Goal: Task Accomplishment & Management: Manage account settings

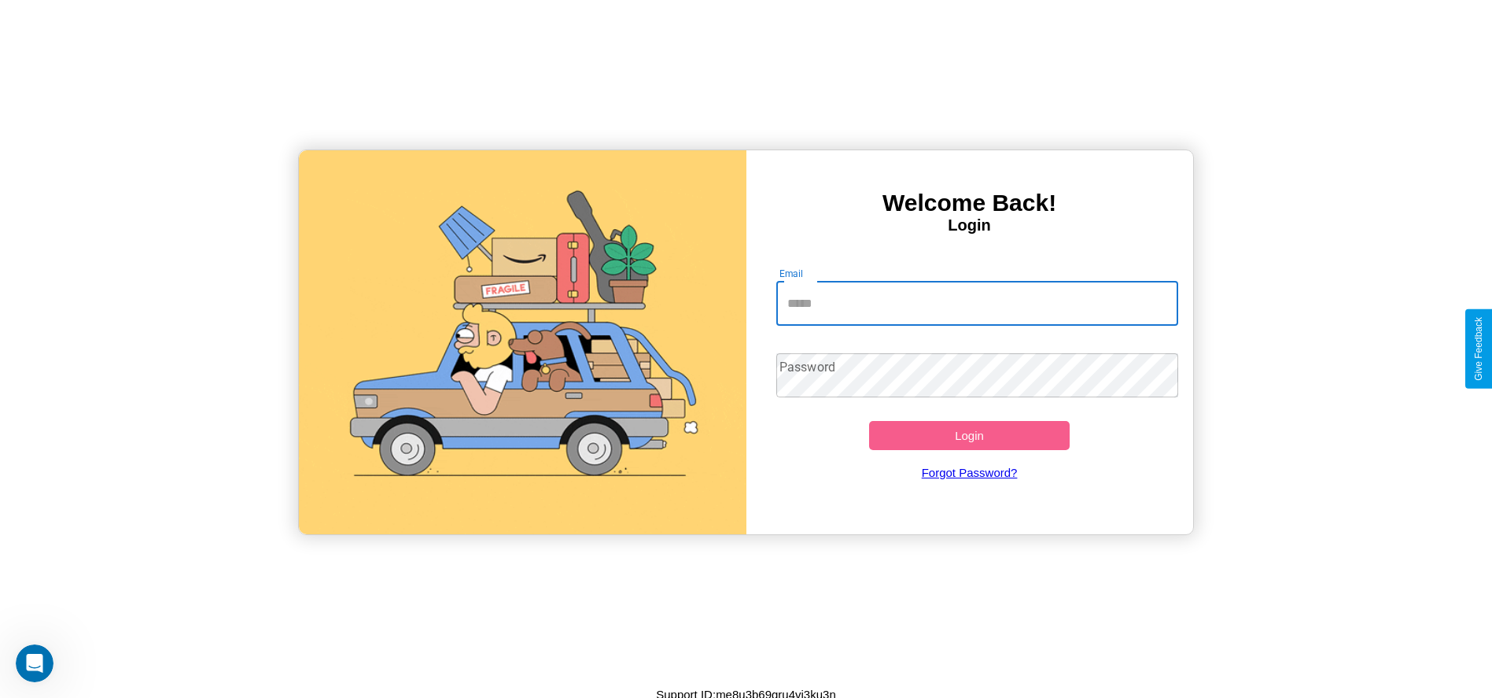
click at [977, 303] on input "Email" at bounding box center [977, 304] width 402 height 44
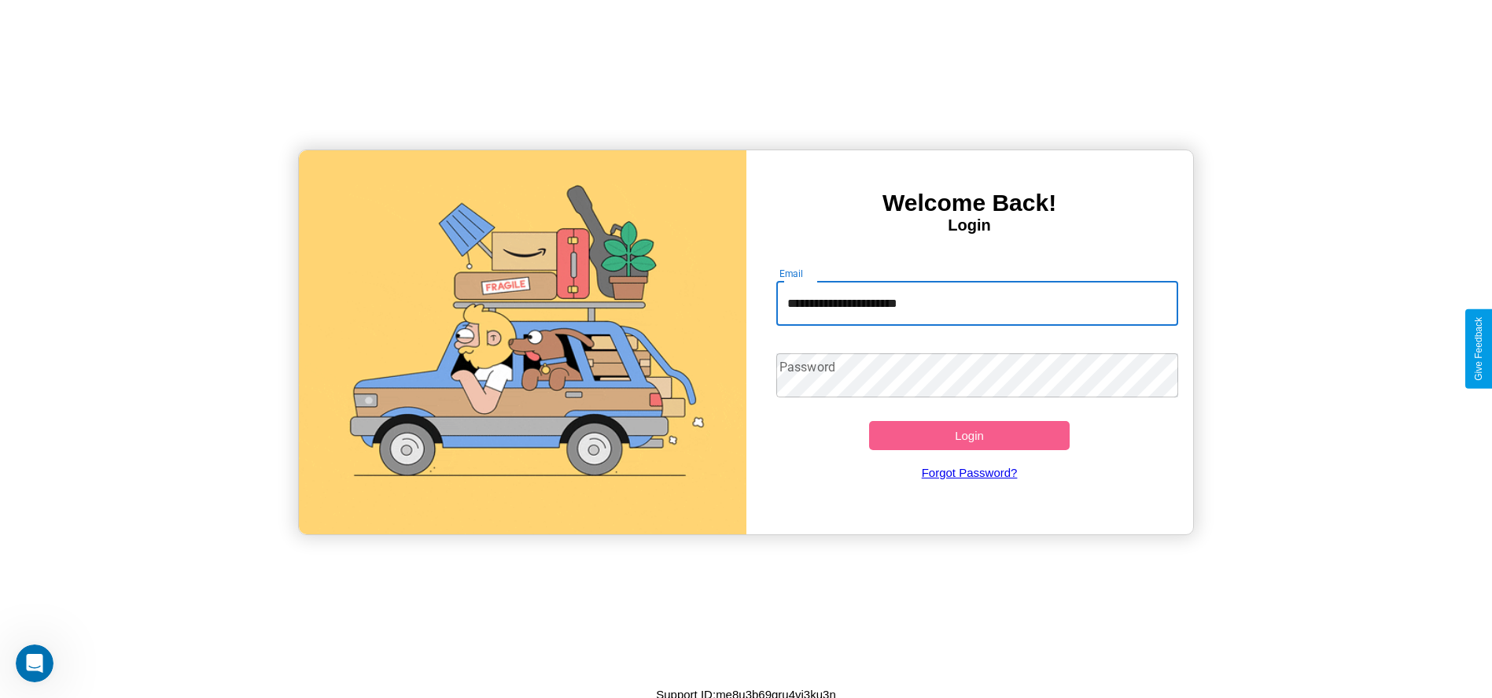
type input "**********"
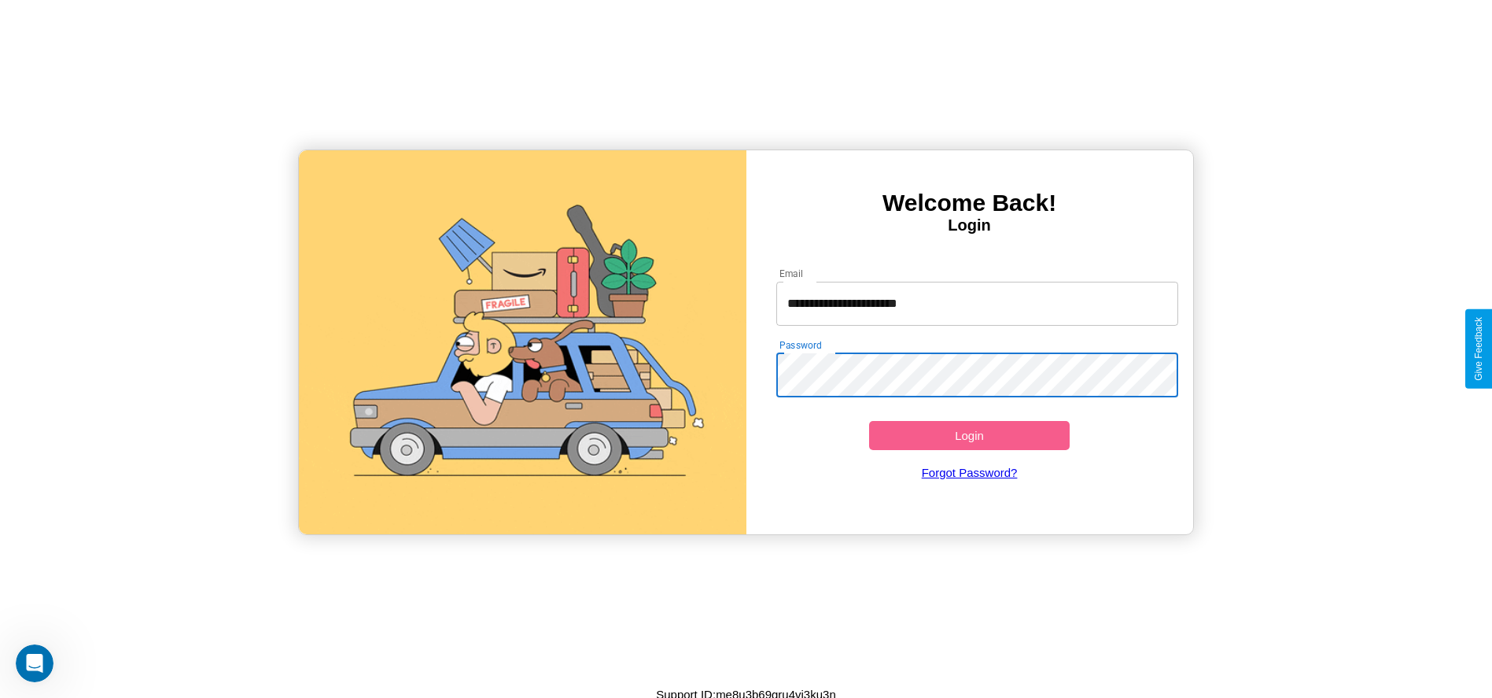
click at [969, 435] on button "Login" at bounding box center [969, 435] width 201 height 29
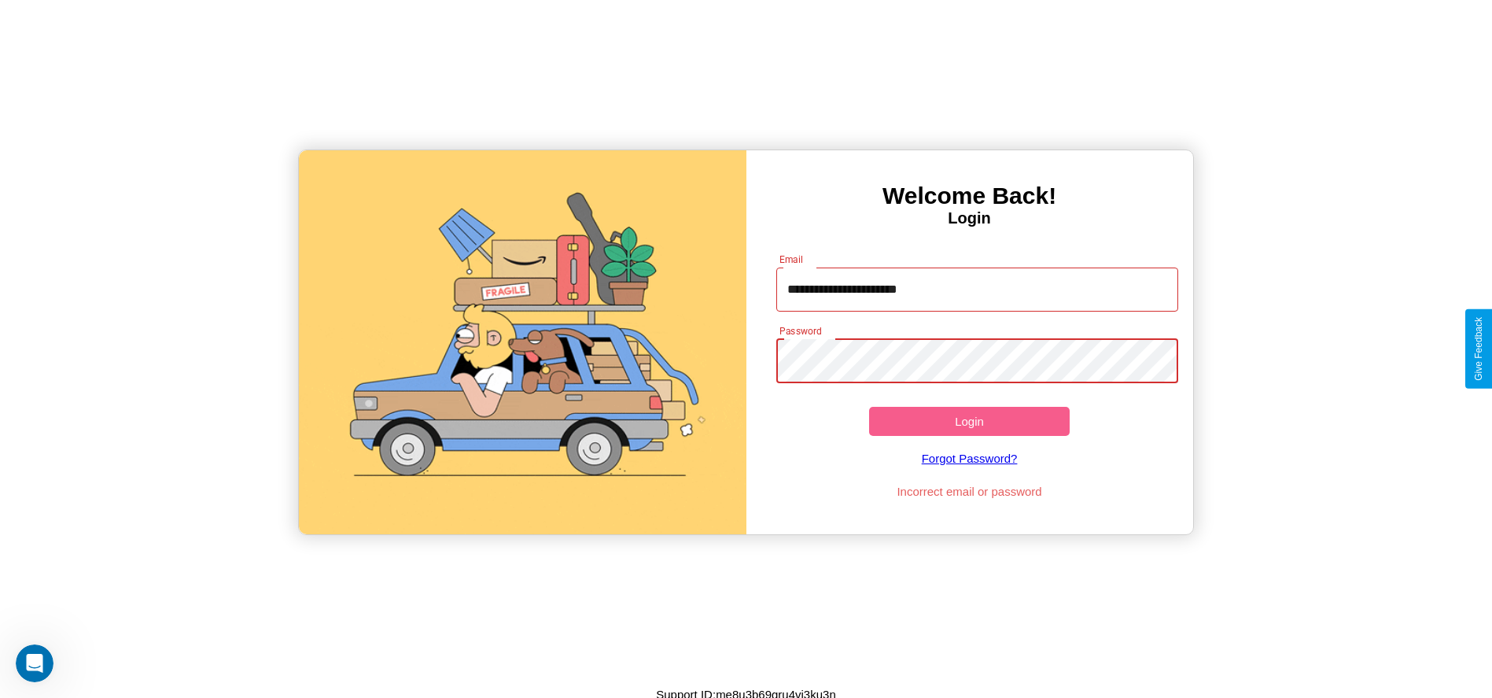
click at [969, 421] on button "Login" at bounding box center [969, 421] width 201 height 29
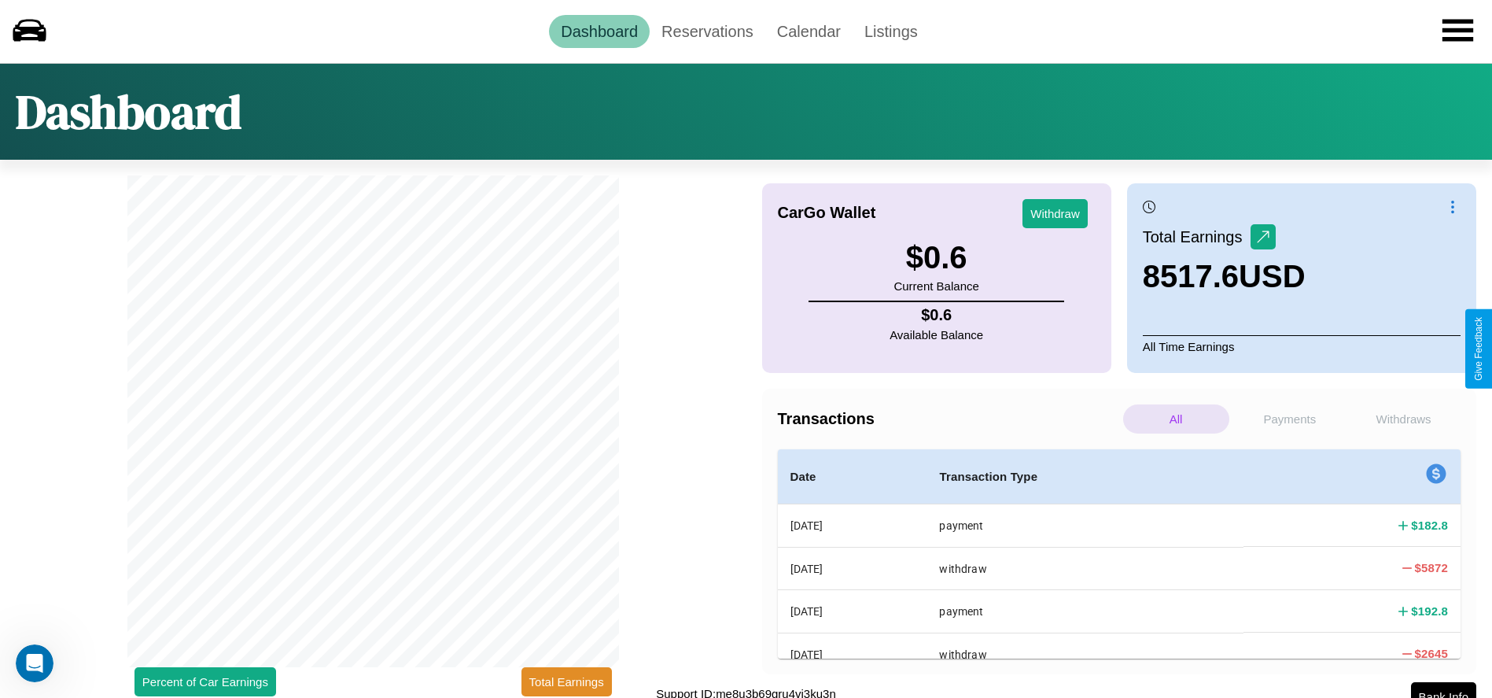
scroll to position [13, 0]
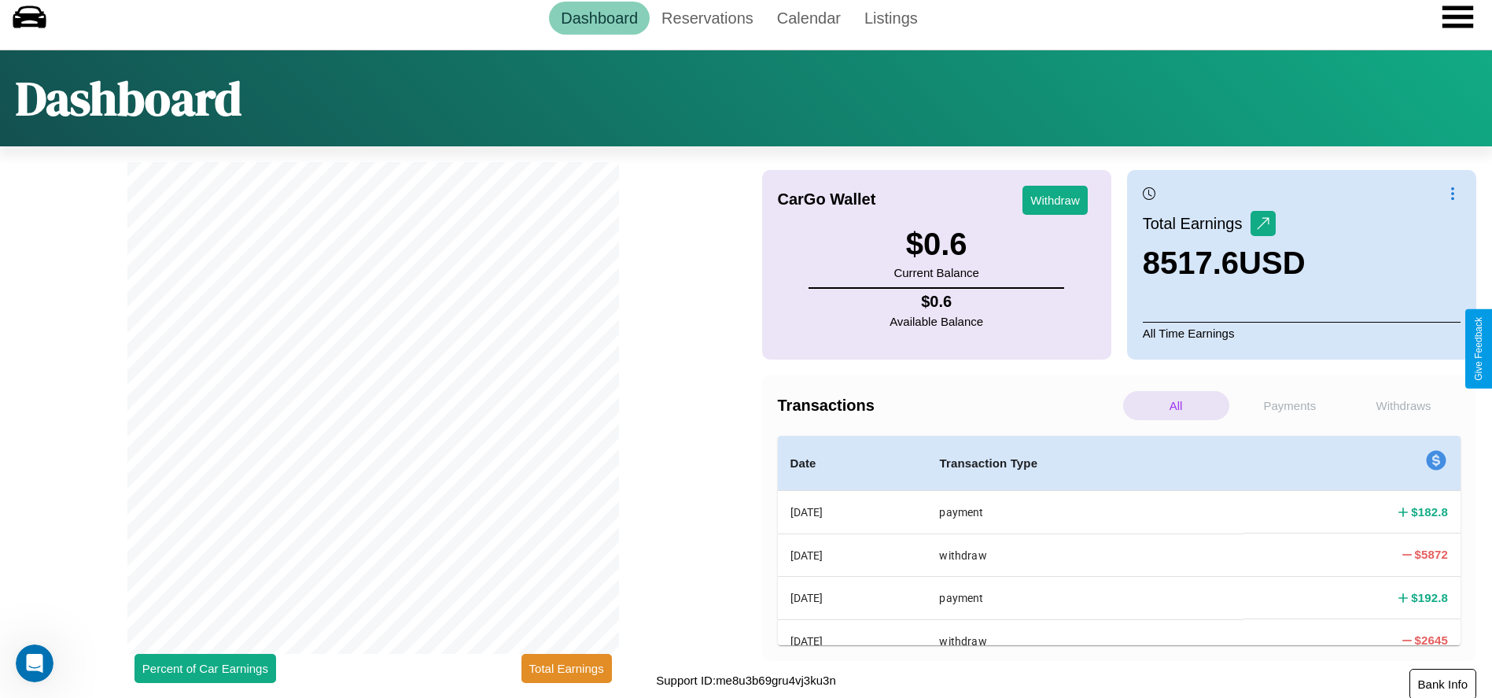
click at [1442, 683] on button "Bank Info" at bounding box center [1442, 683] width 67 height 31
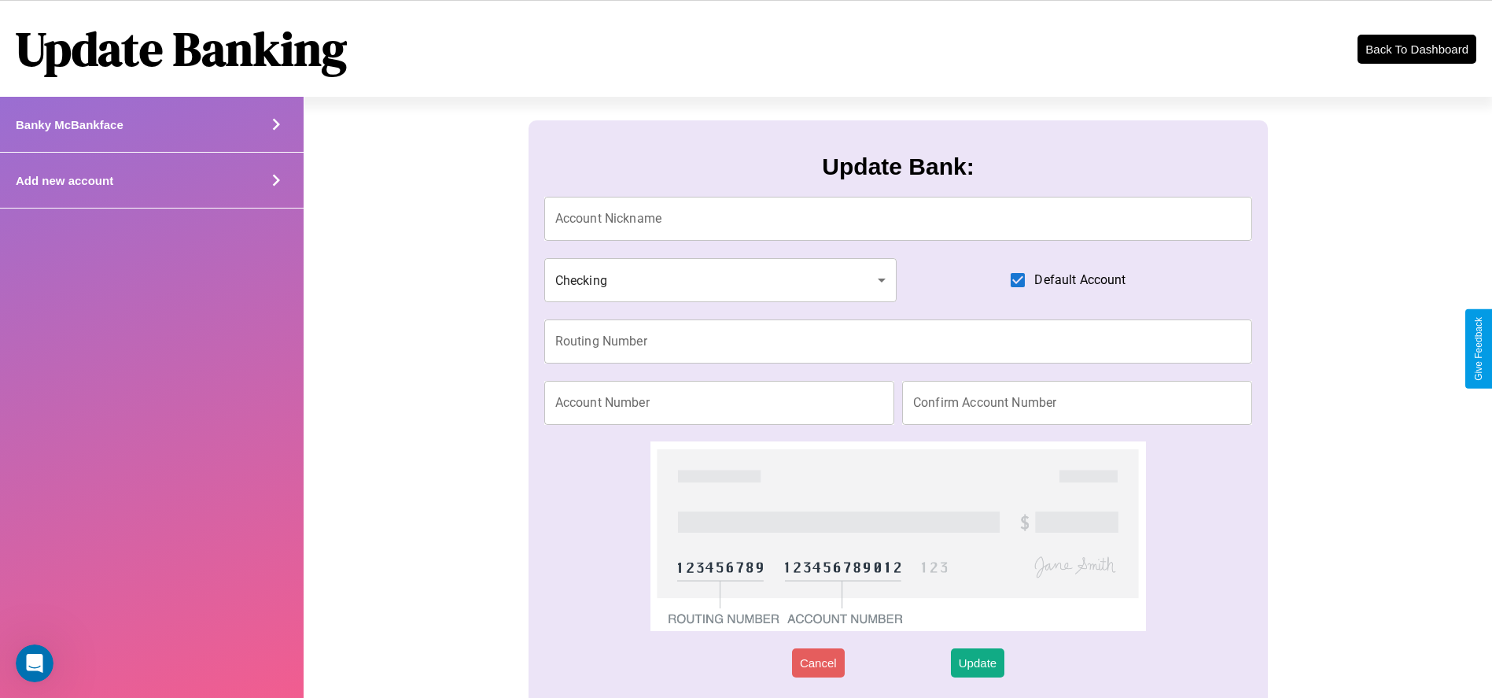
click at [276, 136] on icon at bounding box center [276, 124] width 24 height 24
click at [1416, 49] on button "Back To Dashboard" at bounding box center [1416, 49] width 120 height 31
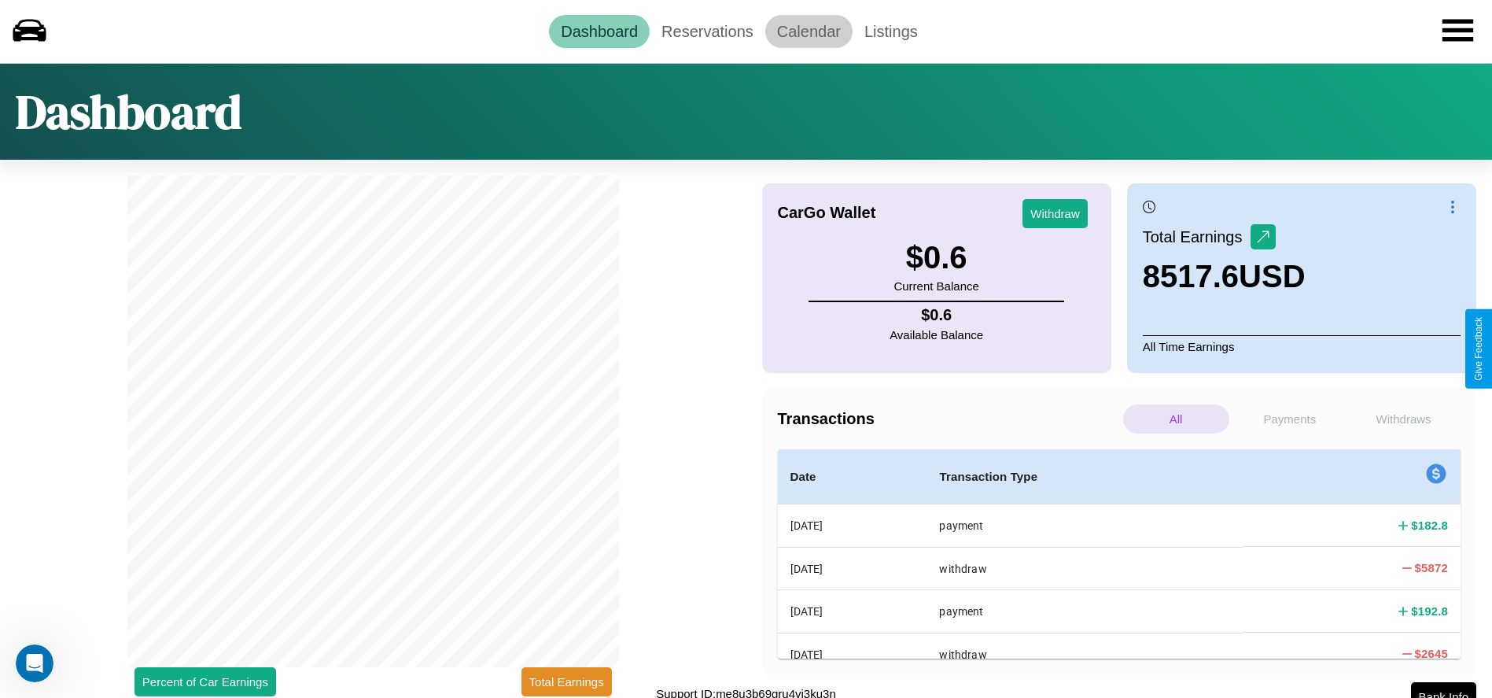
click at [808, 31] on link "Calendar" at bounding box center [808, 31] width 87 height 33
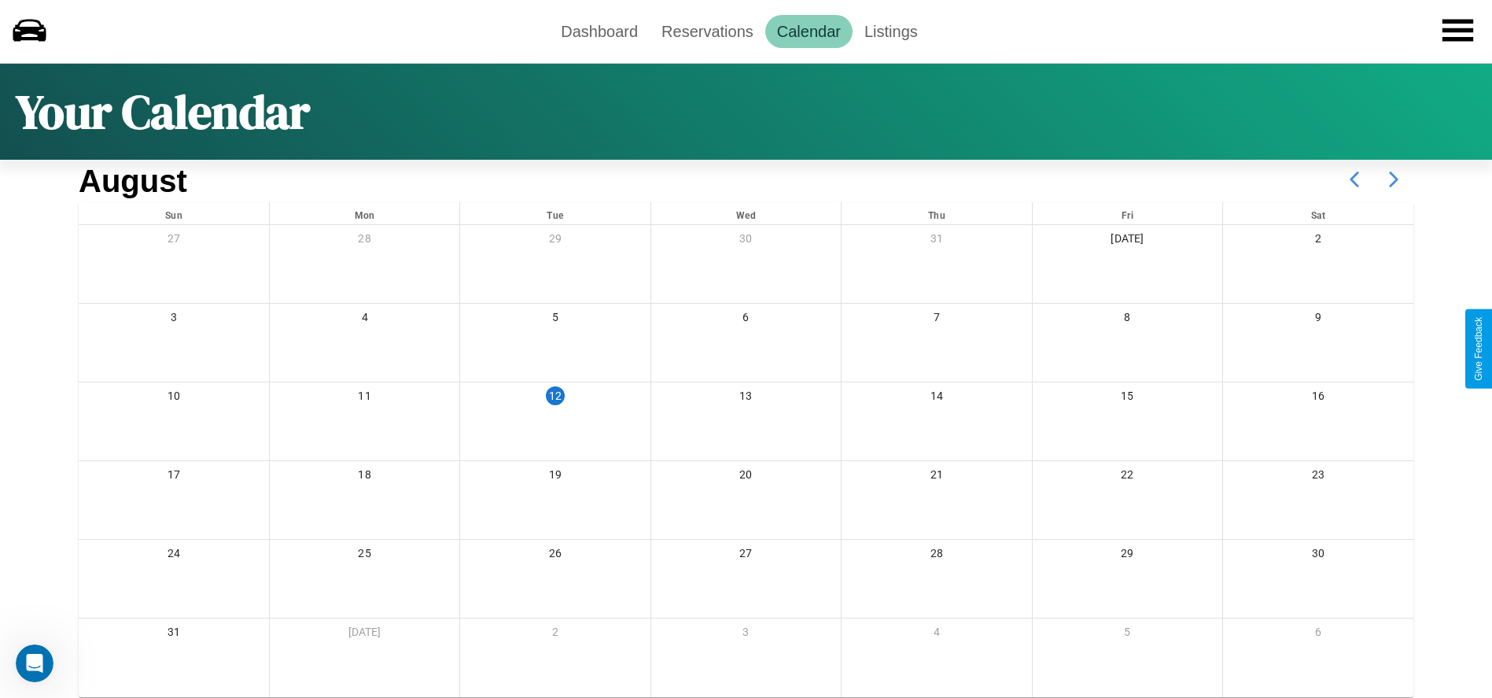
click at [1394, 179] on icon at bounding box center [1393, 179] width 39 height 39
click at [707, 31] on link "Reservations" at bounding box center [708, 31] width 116 height 33
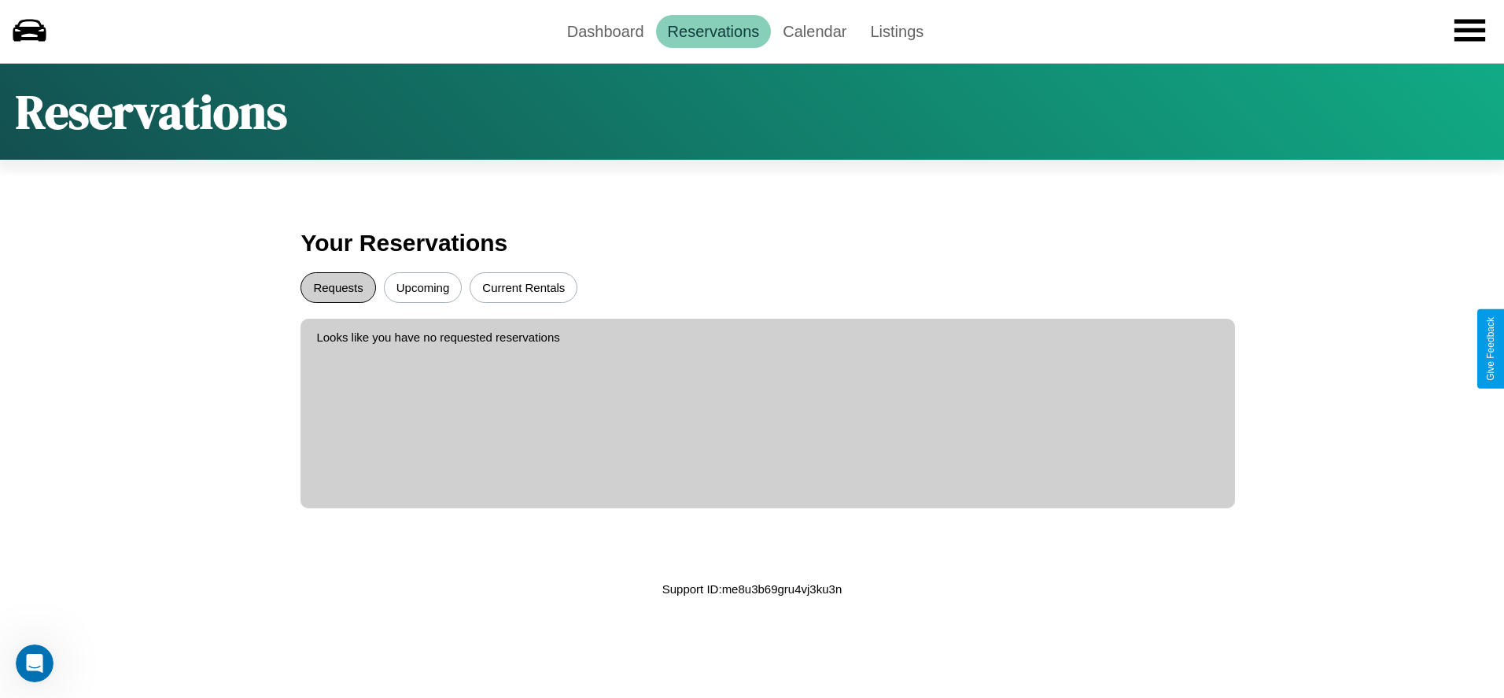
click at [338, 287] on button "Requests" at bounding box center [337, 287] width 75 height 31
click at [523, 287] on button "Current Rentals" at bounding box center [524, 287] width 108 height 31
